Goal: Task Accomplishment & Management: Use online tool/utility

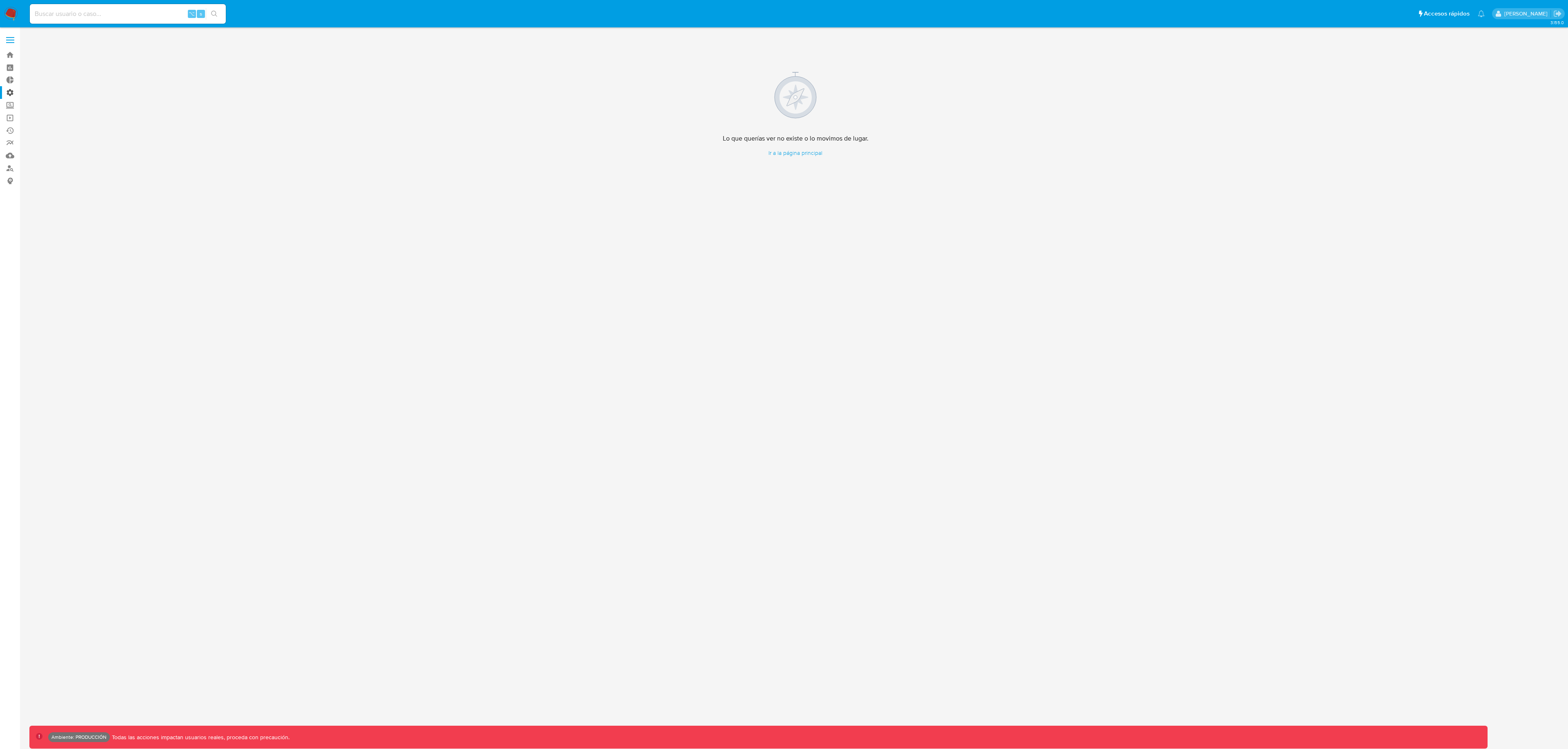
click at [11, 96] on label "Administración" at bounding box center [49, 93] width 97 height 13
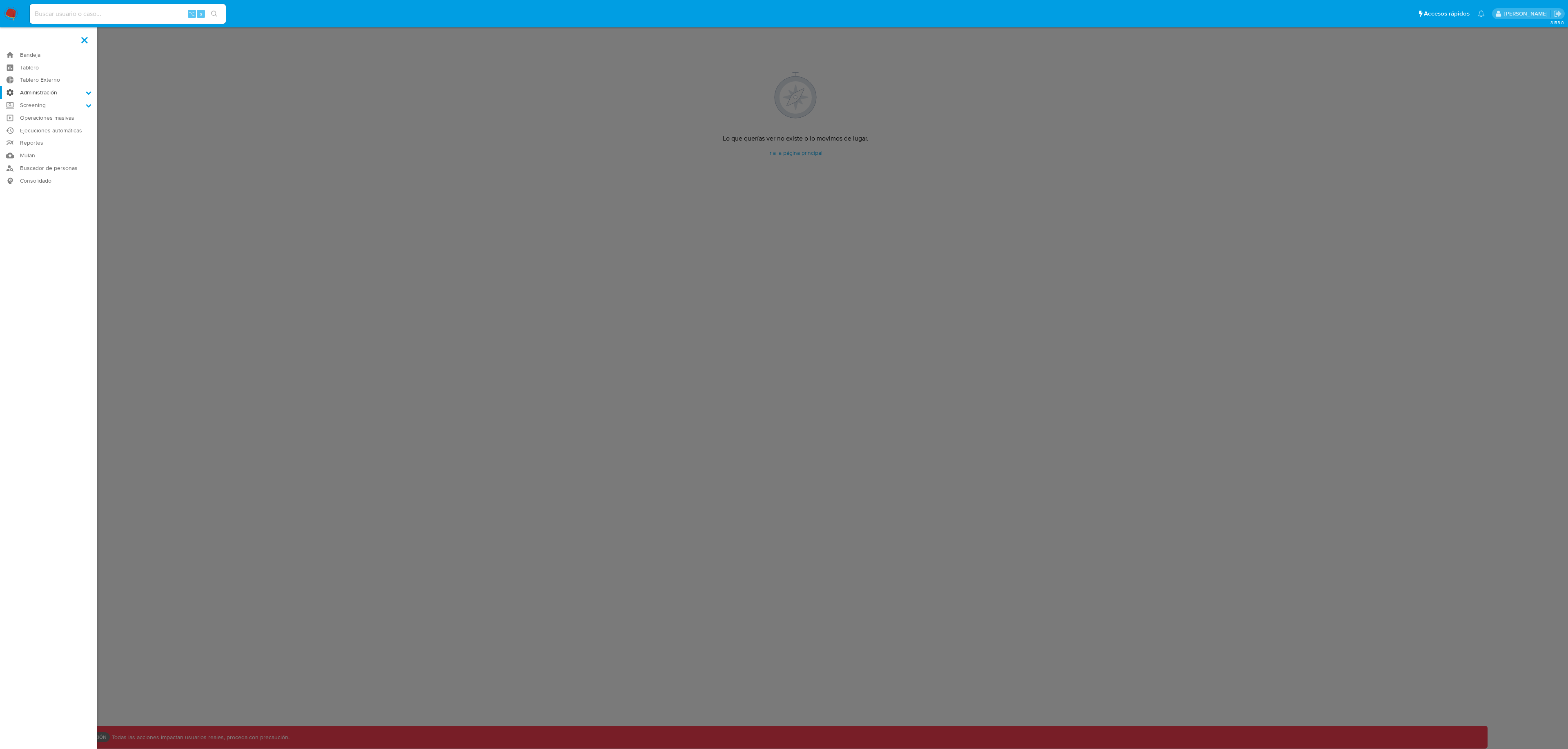
click at [0, 0] on input "Administración" at bounding box center [0, 0] width 0 height 0
click at [38, 126] on link "Usuarios" at bounding box center [49, 125] width 97 height 10
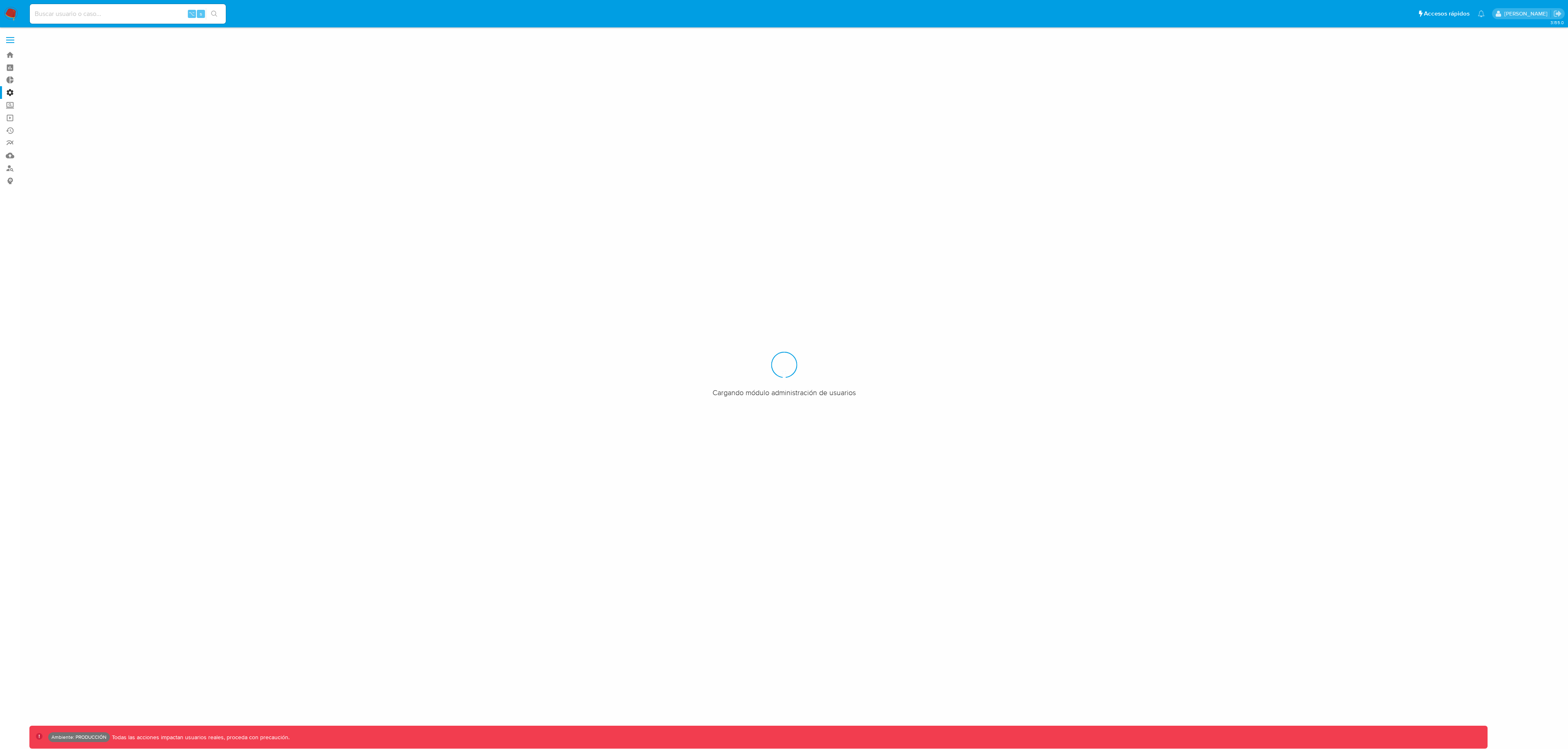
click at [11, 94] on label "Administración" at bounding box center [49, 93] width 97 height 13
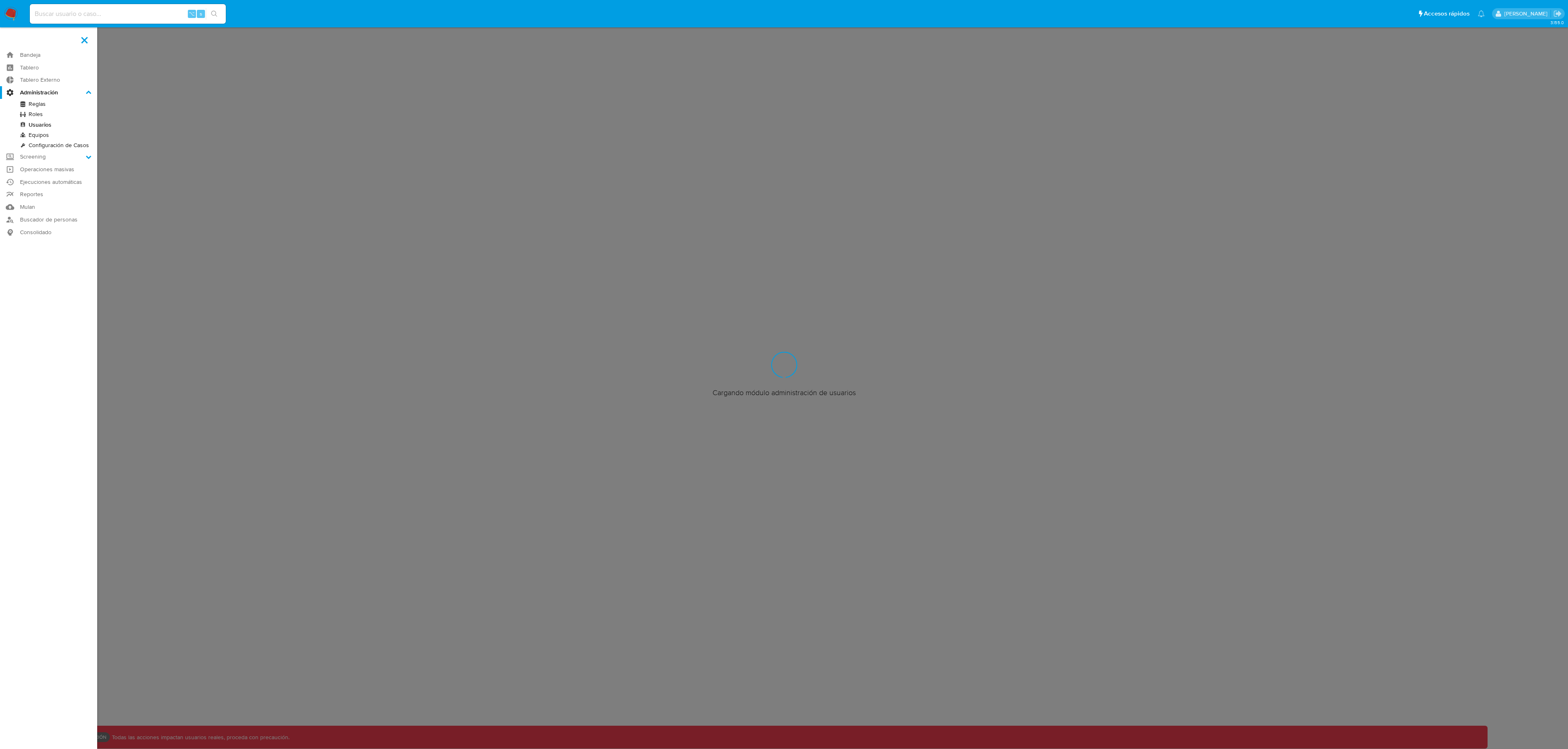
click at [0, 0] on input "Administración" at bounding box center [0, 0] width 0 height 0
click at [51, 141] on link "Configuración de Casos" at bounding box center [49, 145] width 97 height 10
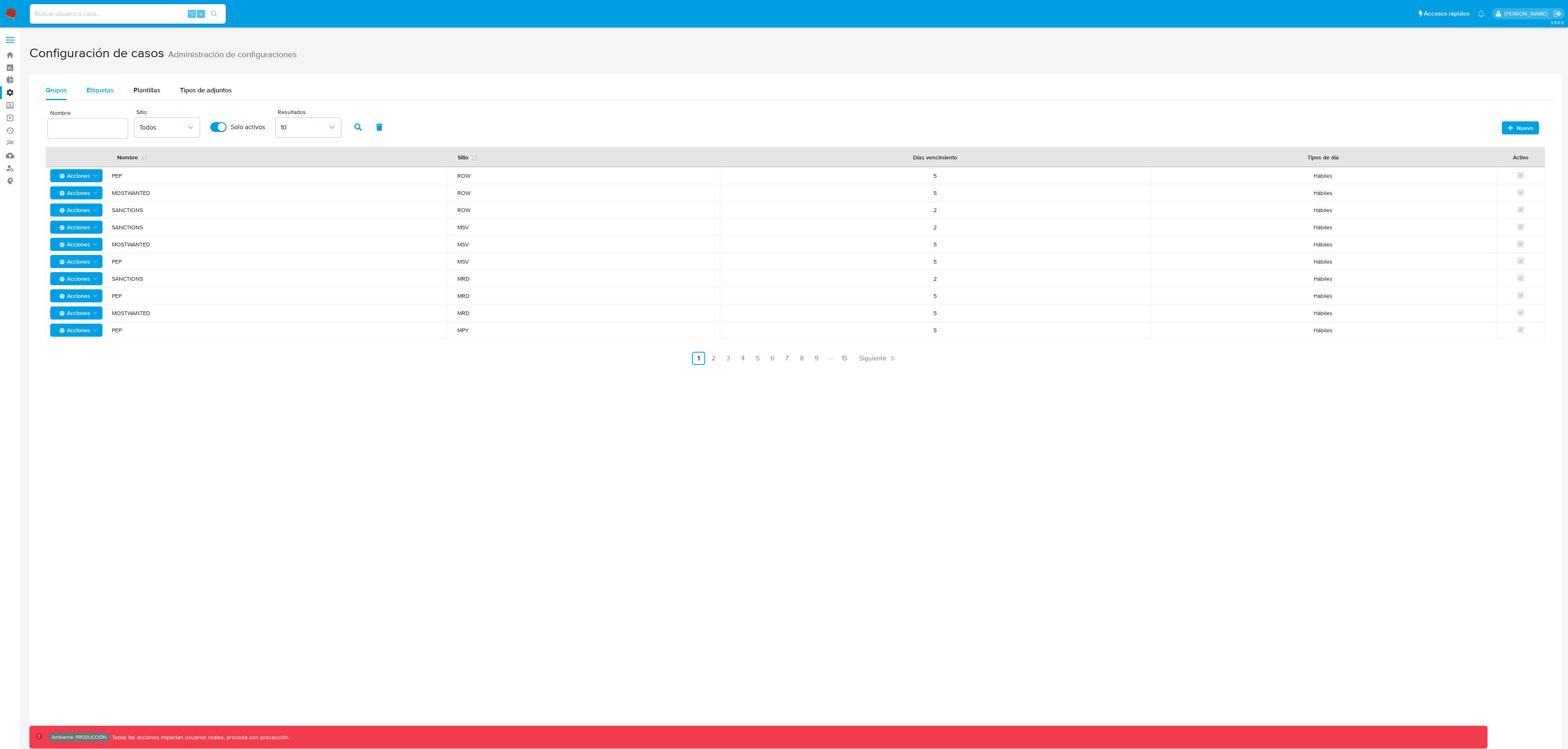
click at [109, 85] on span "Etiquetas" at bounding box center [100, 90] width 27 height 9
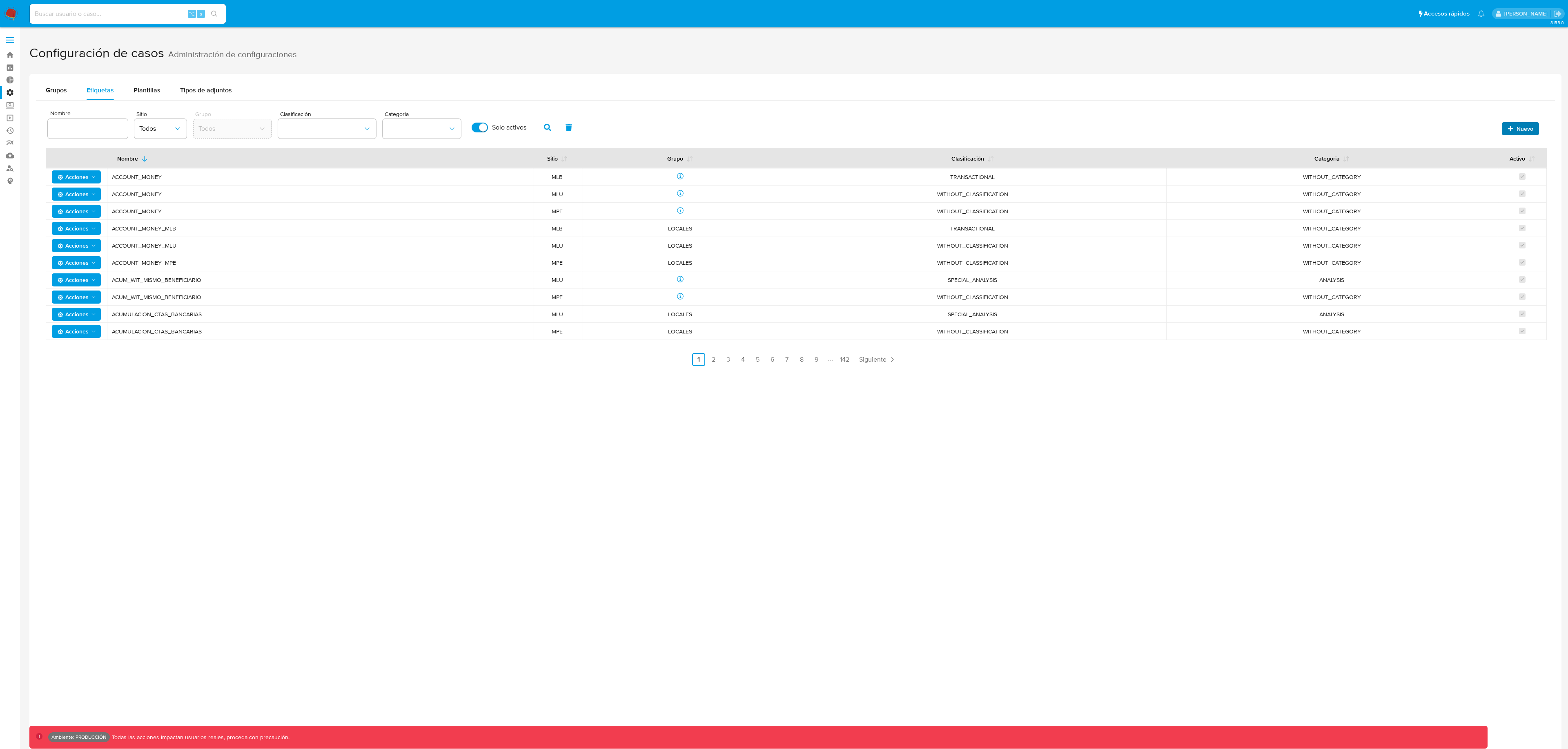
click at [1513, 128] on icon "button" at bounding box center [1510, 128] width 5 height 5
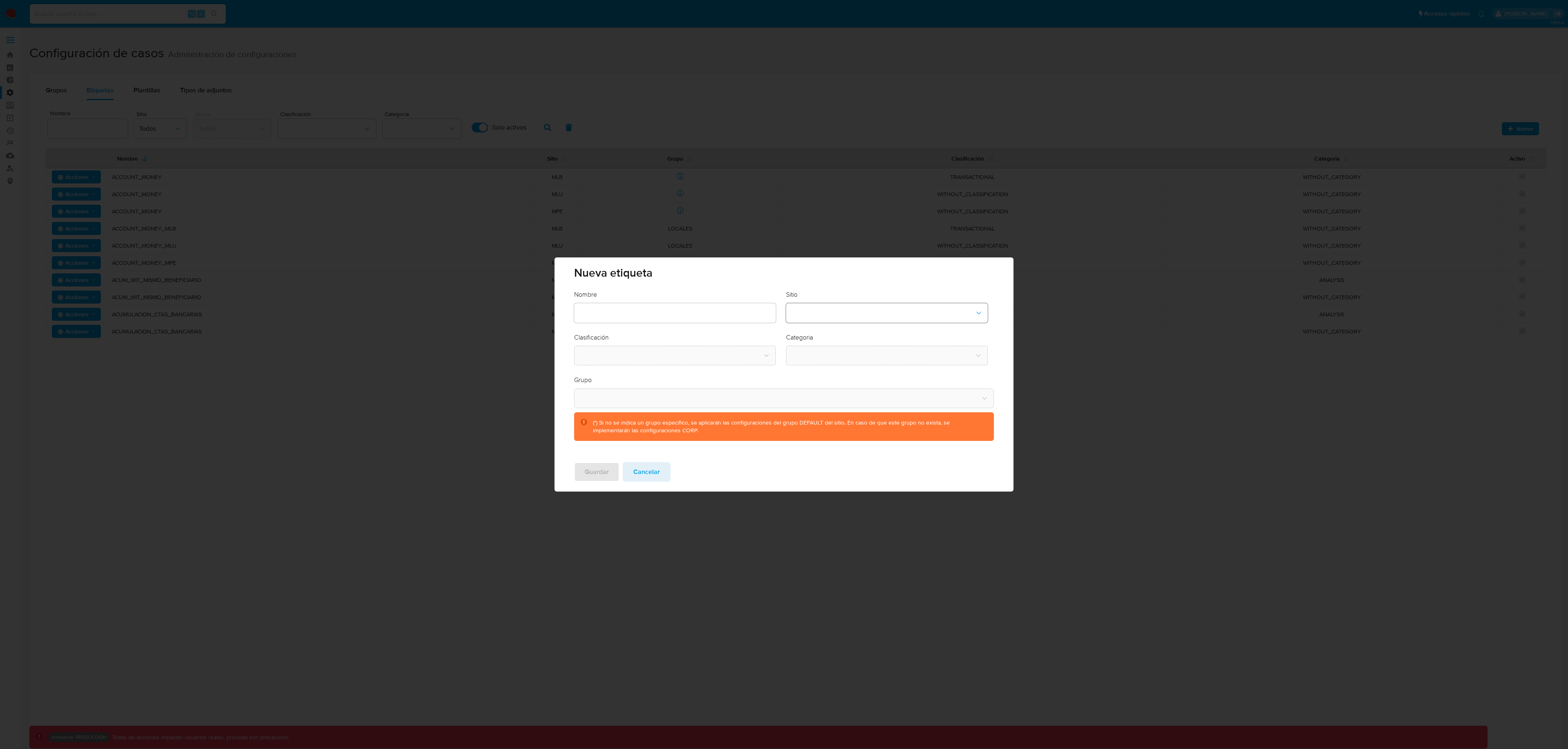
click at [839, 320] on button "site-dropdown" at bounding box center [886, 313] width 201 height 19
click at [821, 351] on div "CBT" at bounding box center [884, 354] width 187 height 19
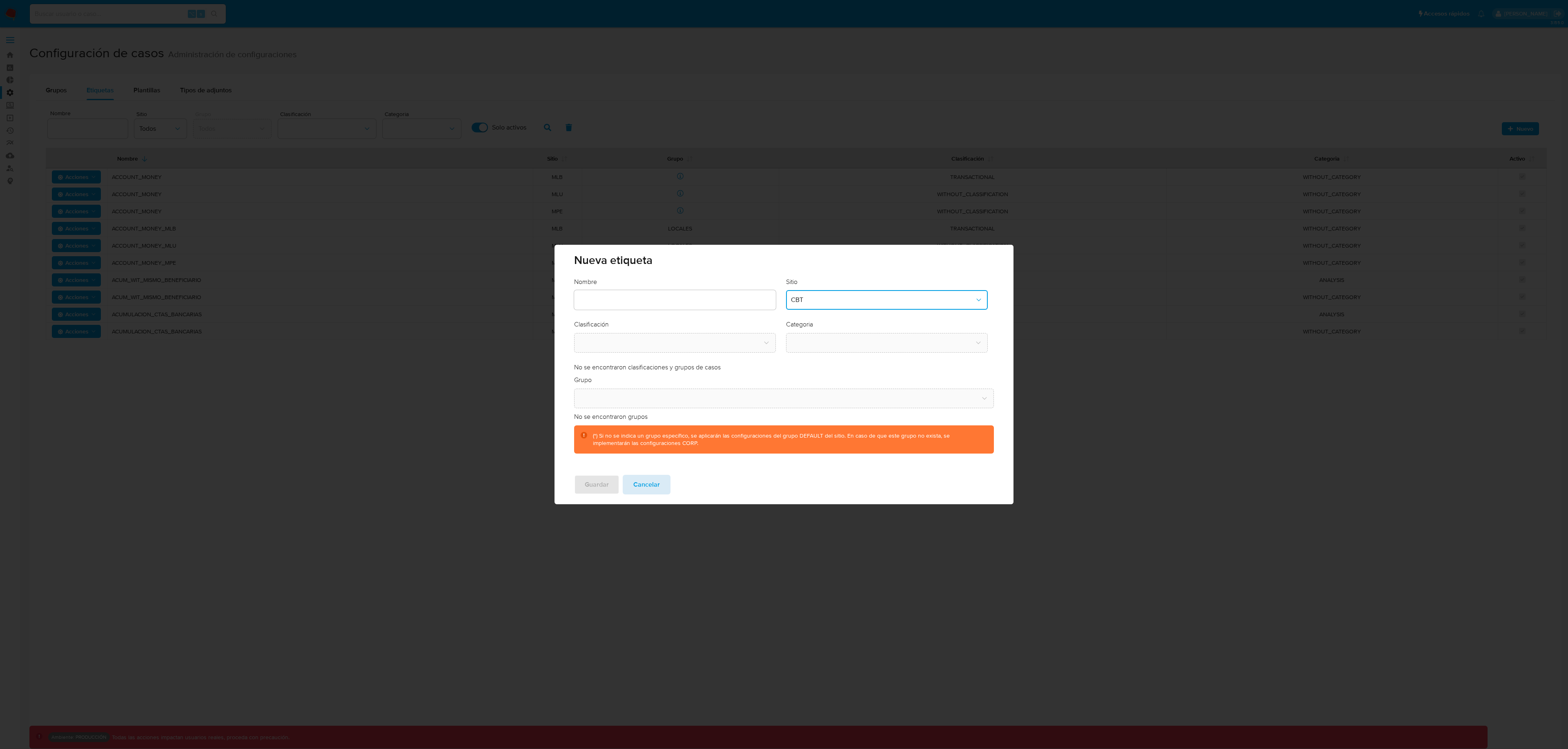
click at [657, 491] on span "Cancelar" at bounding box center [646, 485] width 27 height 18
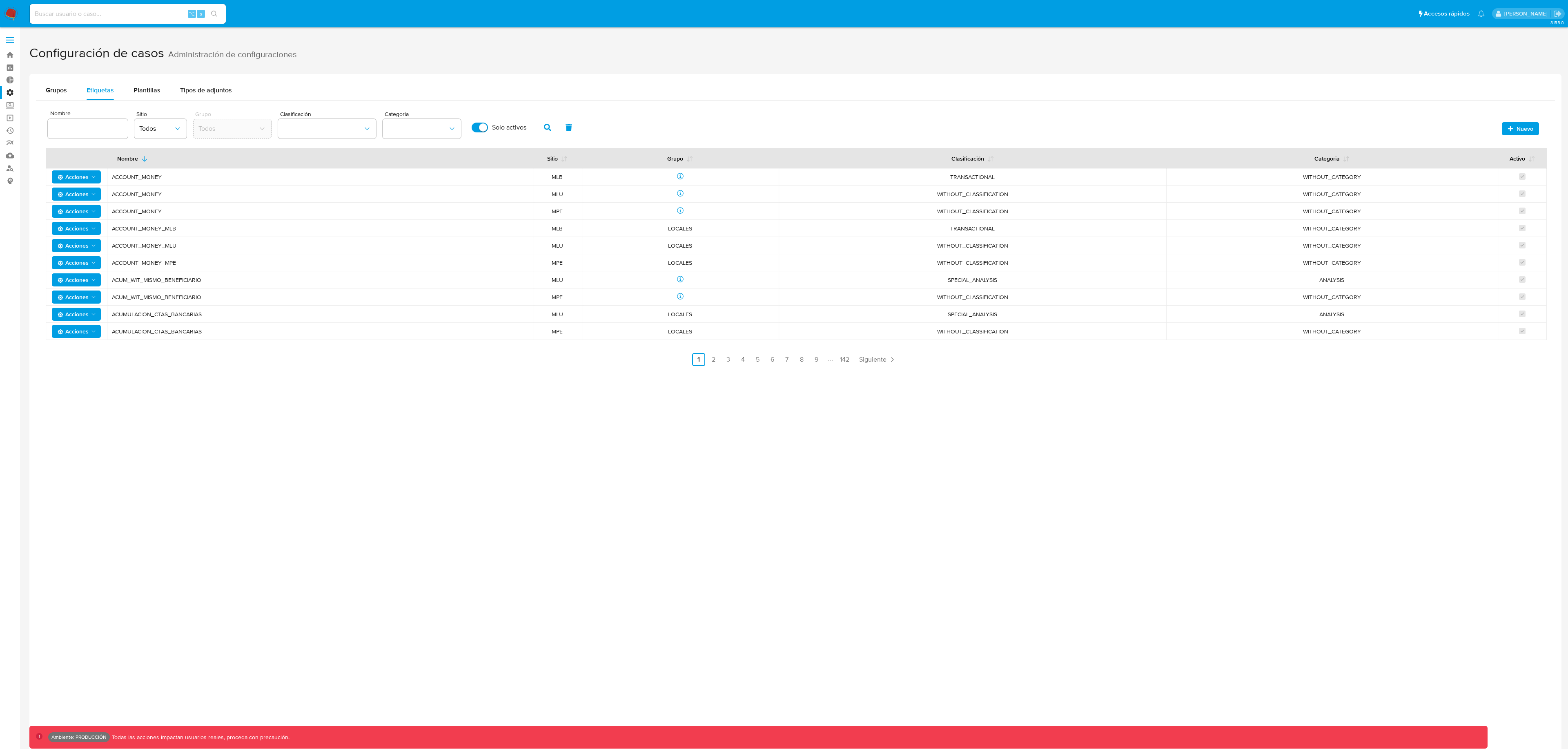
click at [1522, 124] on span "Nuevo" at bounding box center [1525, 128] width 17 height 13
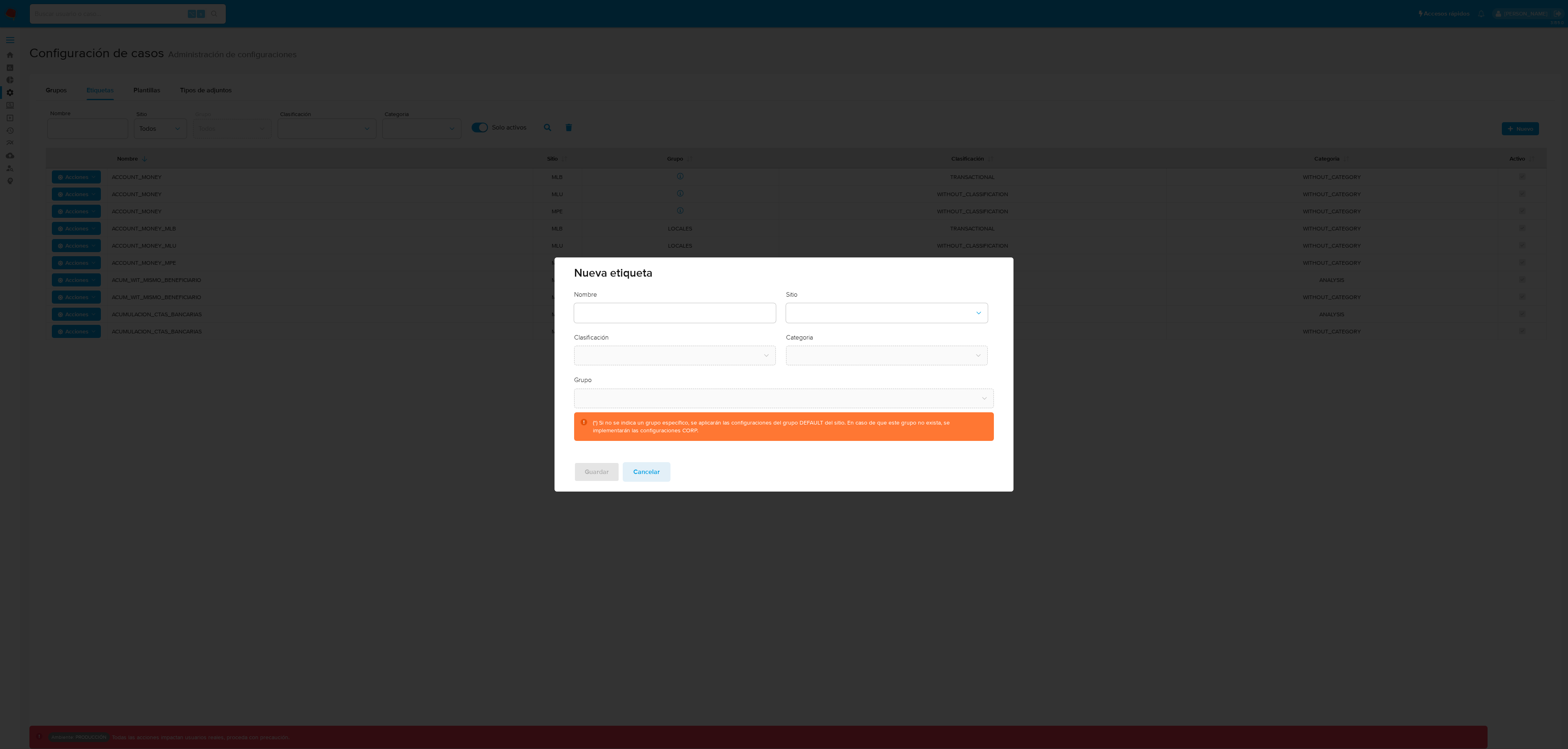
click at [905, 301] on div "Sitio" at bounding box center [886, 306] width 201 height 33
click at [900, 315] on button "site-dropdown" at bounding box center [886, 313] width 201 height 19
click at [831, 341] on div "CBP" at bounding box center [884, 335] width 187 height 19
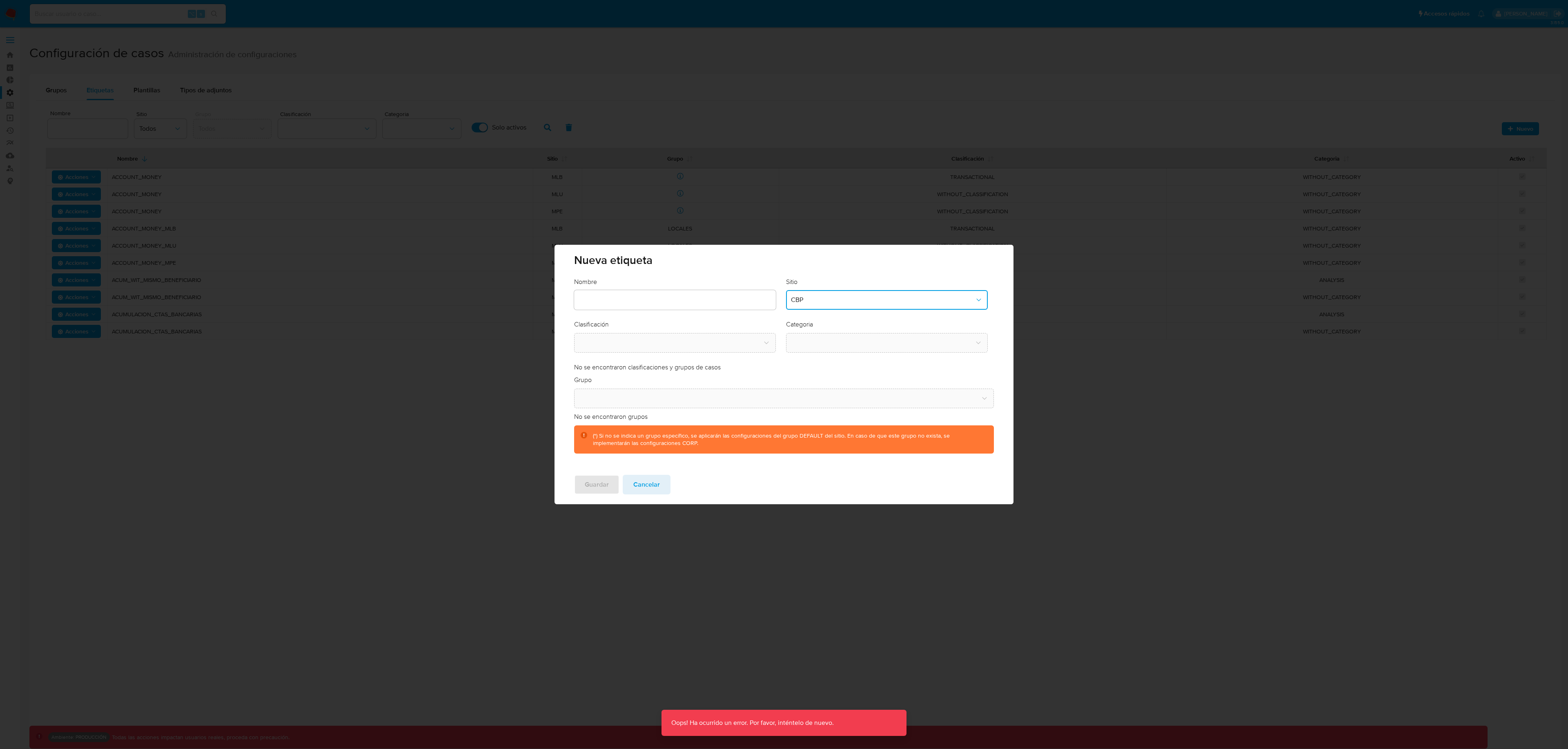
click at [835, 301] on span "CBP" at bounding box center [883, 300] width 184 height 8
click at [823, 375] on div "MCO" at bounding box center [884, 381] width 187 height 19
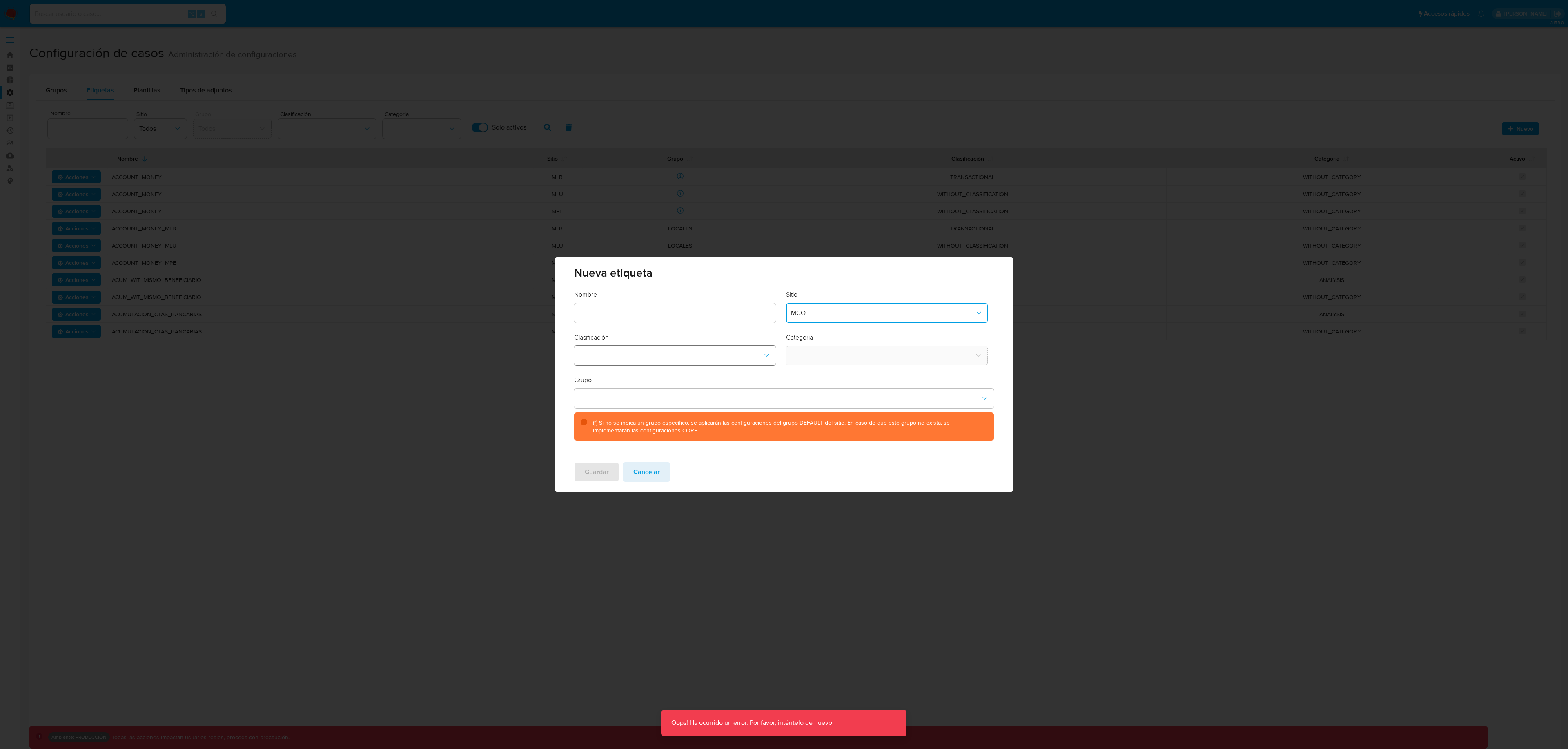
click at [736, 354] on button "classification-dropdown" at bounding box center [674, 356] width 201 height 19
click at [825, 317] on button "MCO" at bounding box center [886, 313] width 201 height 19
click at [821, 351] on div "CBT" at bounding box center [884, 354] width 187 height 19
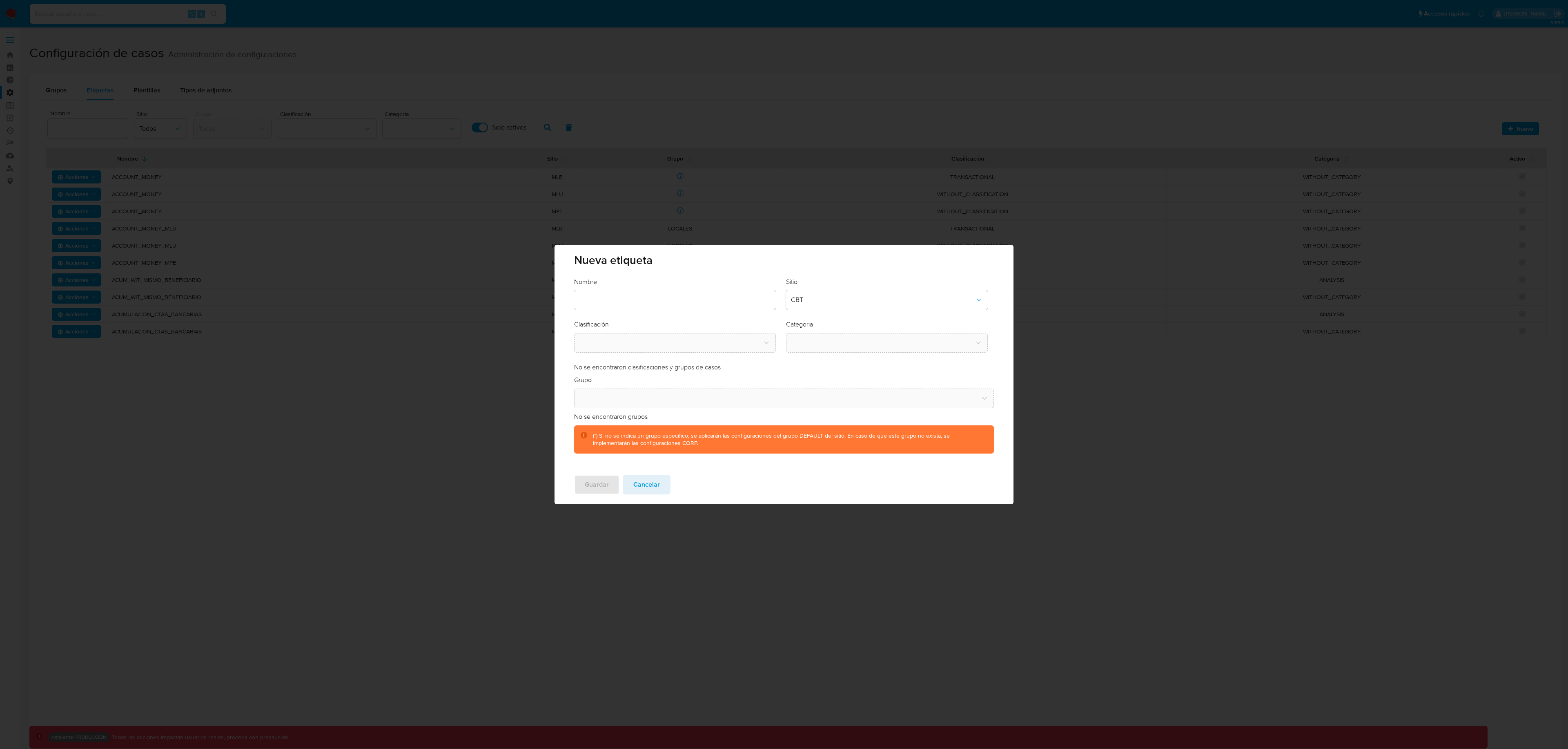
click at [589, 695] on div "Nueva etiqueta Nombre Sitio CBT Clasificación Categoria No se encontraron clasi…" at bounding box center [784, 374] width 1568 height 749
